Goal: Information Seeking & Learning: Learn about a topic

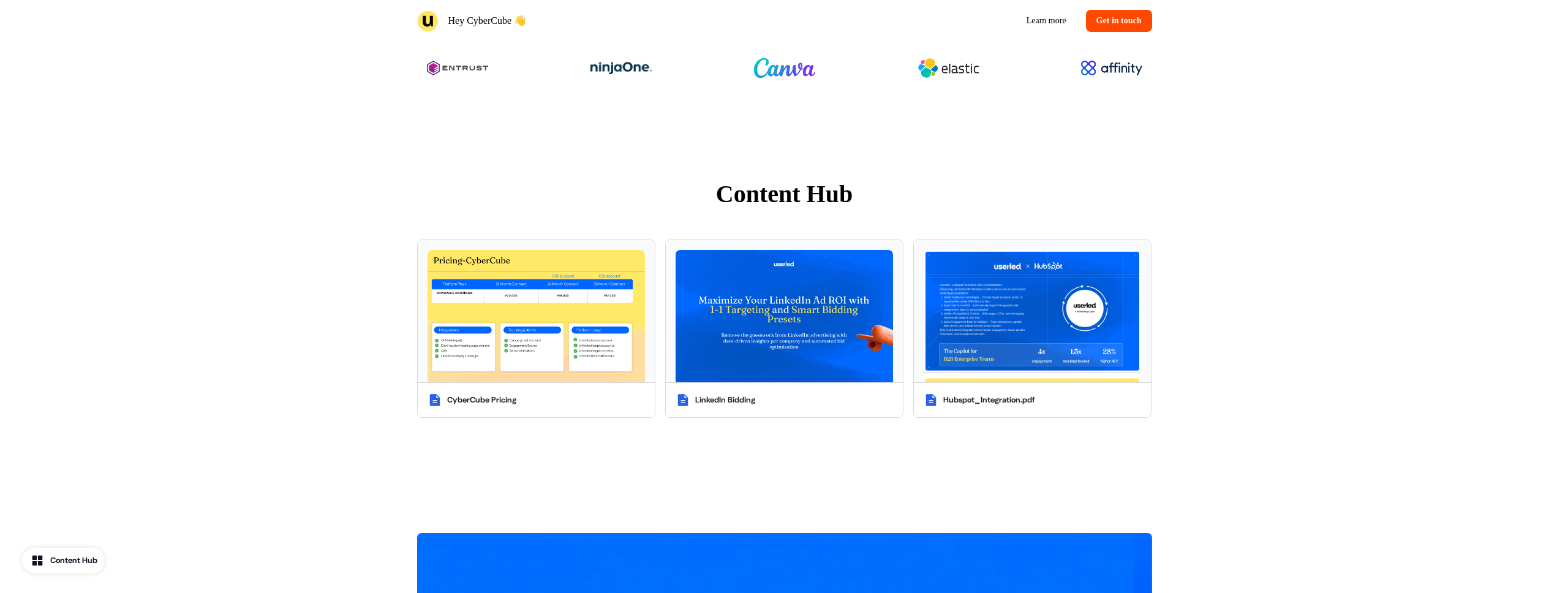
scroll to position [797, 0]
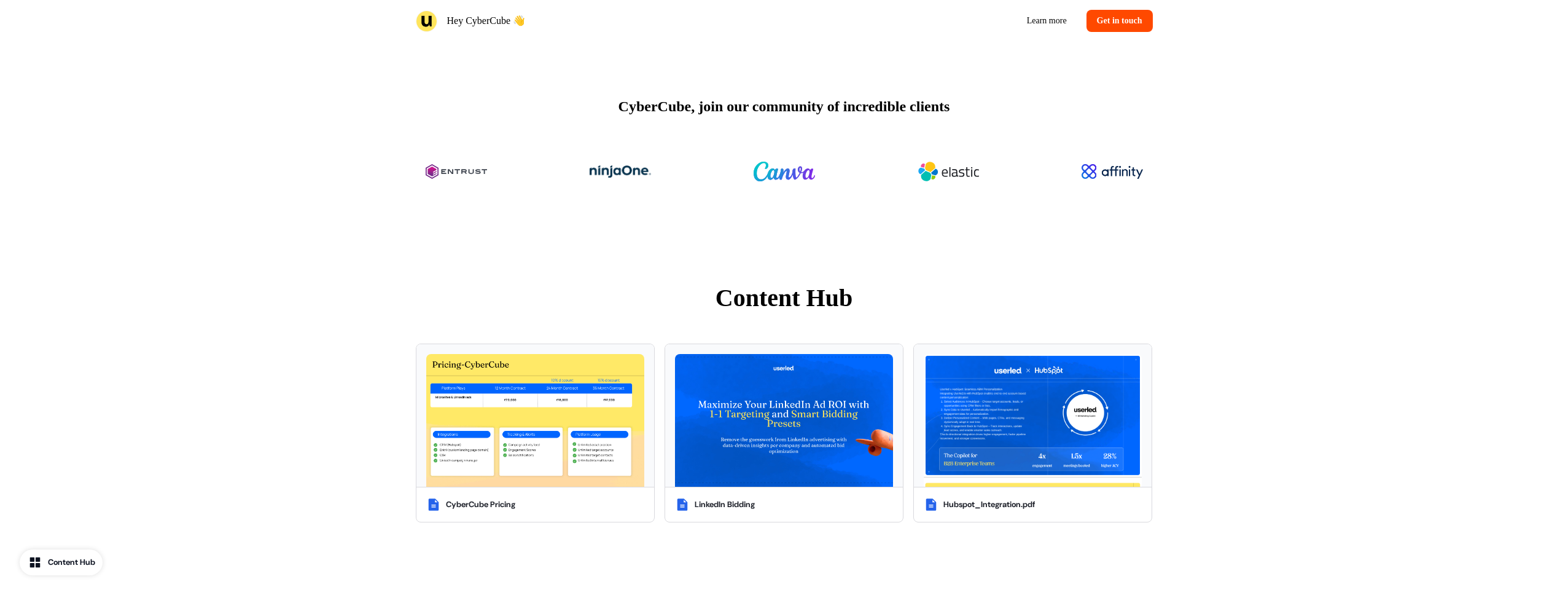
click at [1285, 257] on div "Content Hub CyberCube Pricing LinkedIn Bidding Hubspot_Integration.pdf" at bounding box center [784, 405] width 1568 height 348
click at [1269, 247] on div "Content Hub CyberCube Pricing LinkedIn Bidding Hubspot_Integration.pdf" at bounding box center [784, 405] width 1568 height 348
click at [573, 411] on img at bounding box center [535, 420] width 218 height 133
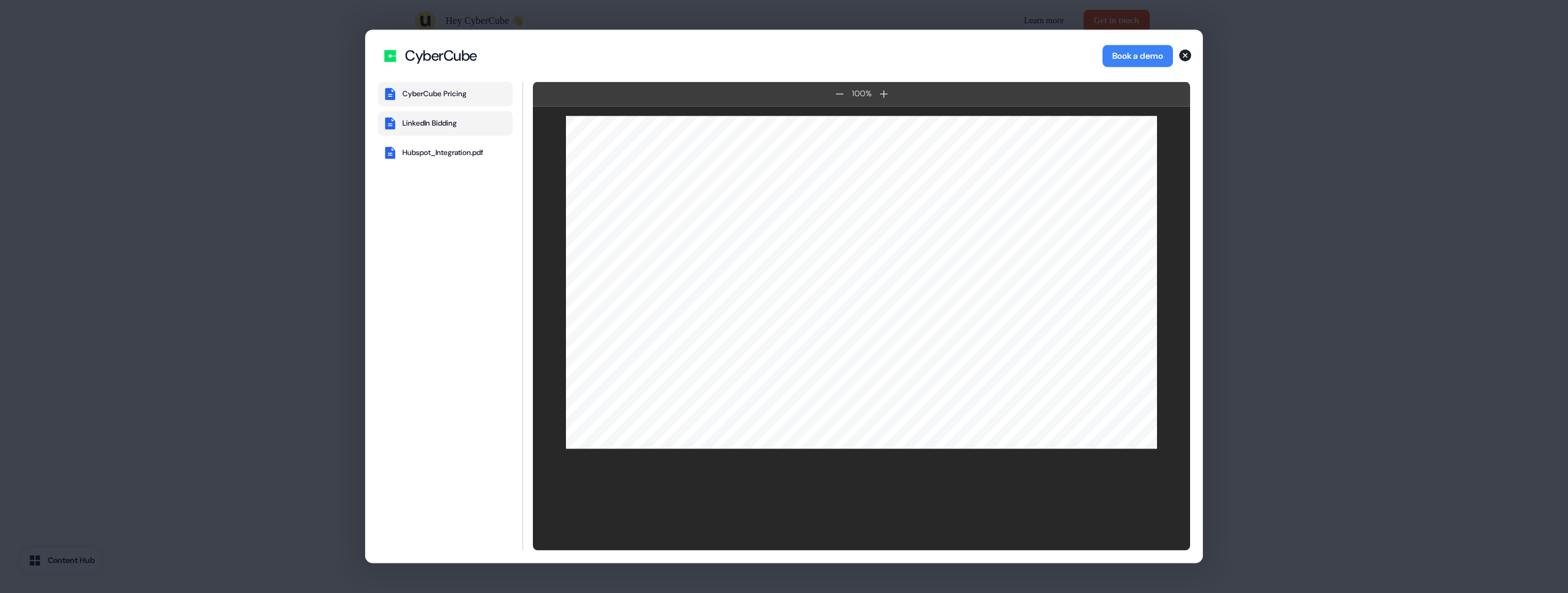
click at [457, 127] on div "LinkedIn Bidding" at bounding box center [429, 123] width 55 height 10
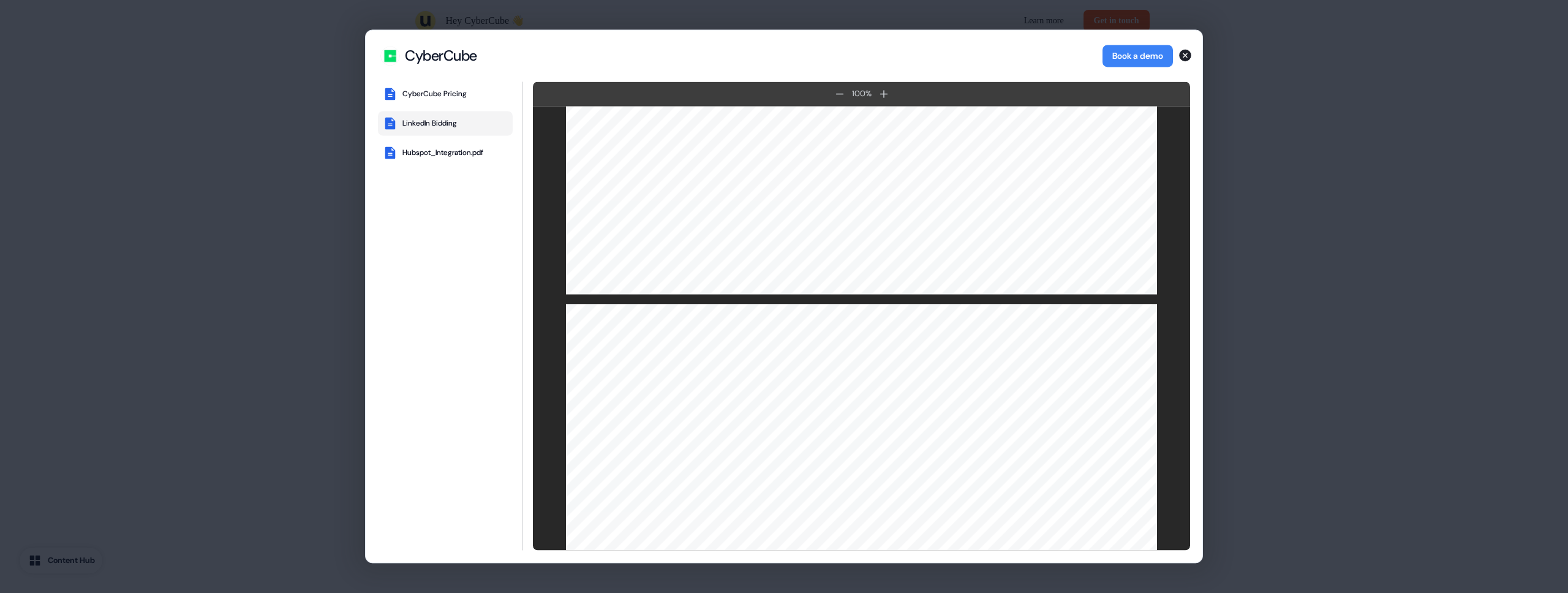
scroll to position [1620, 0]
